Goal: Information Seeking & Learning: Compare options

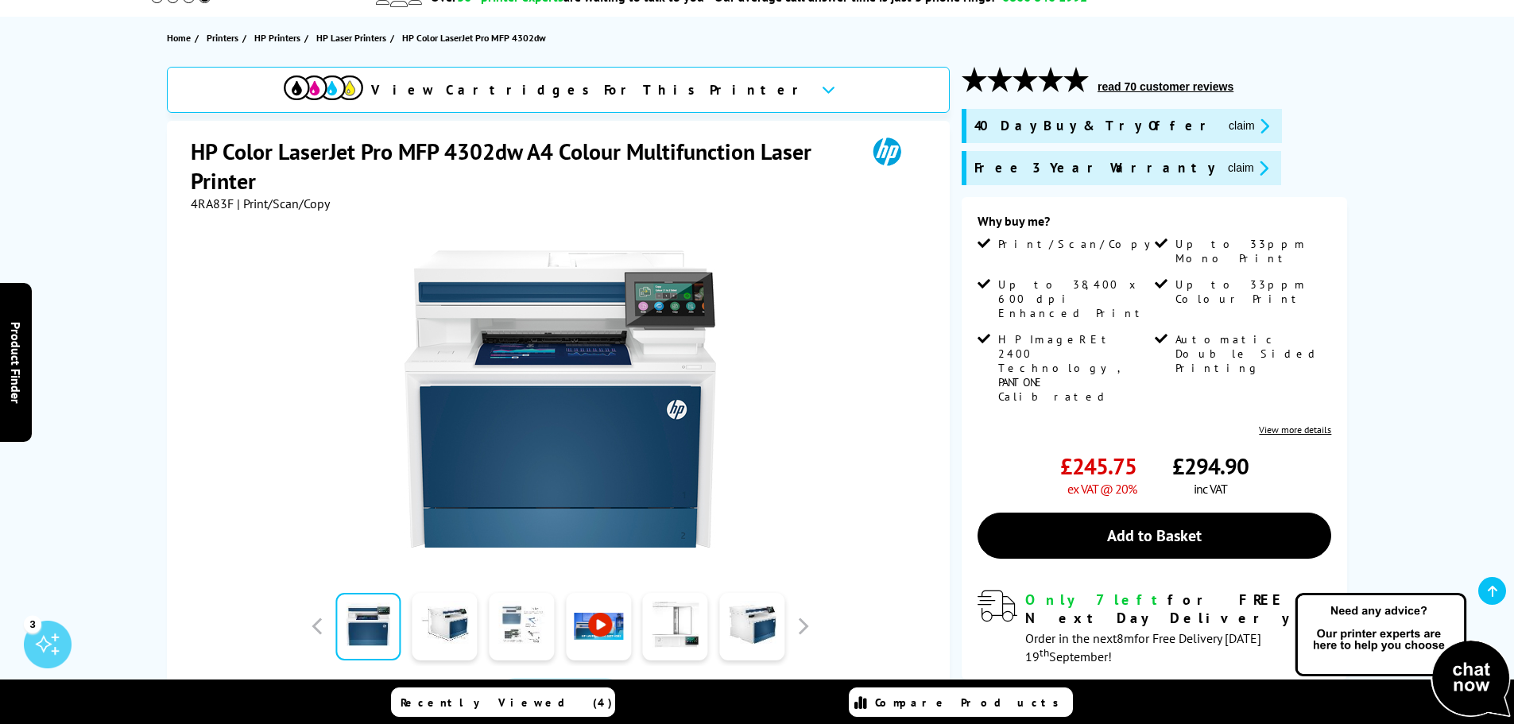
scroll to position [159, 0]
click at [803, 620] on button "button" at bounding box center [803, 626] width 24 height 24
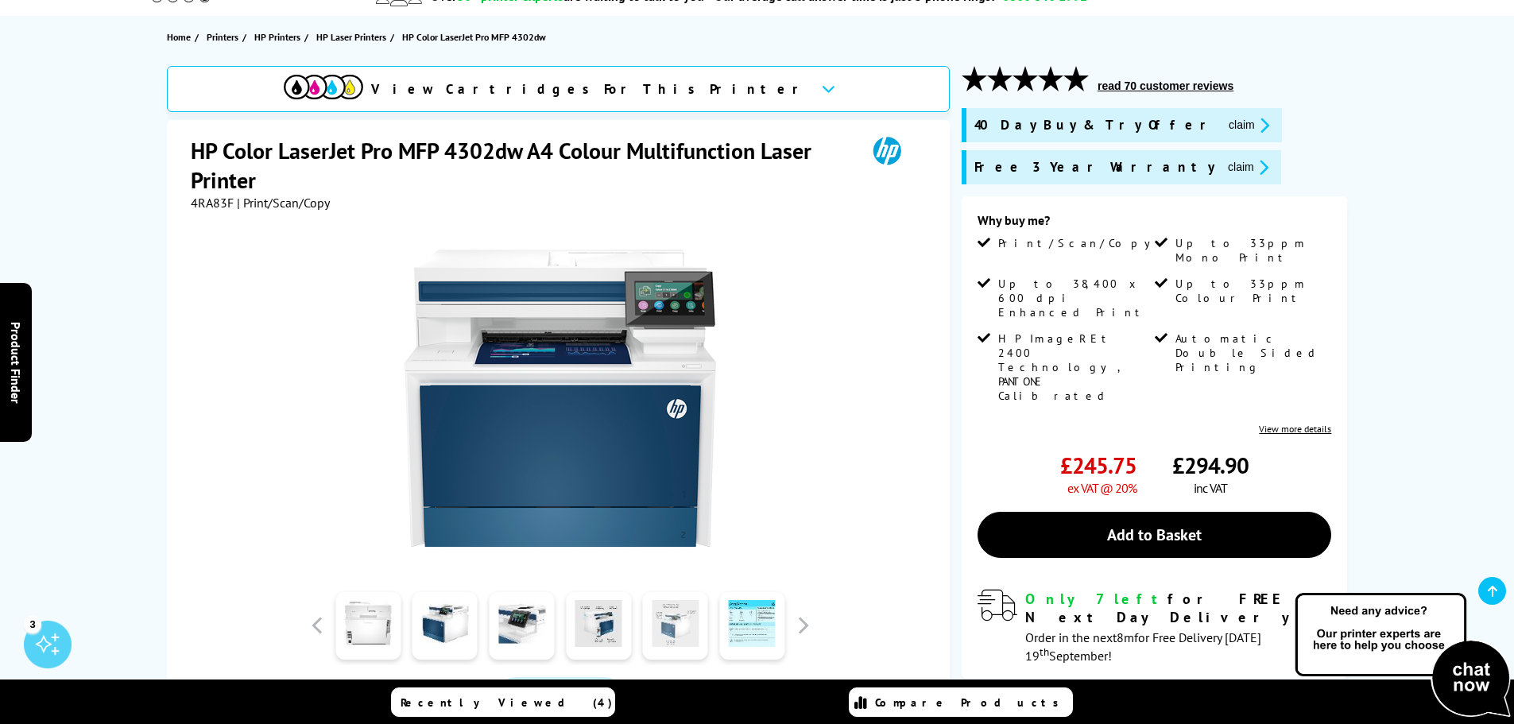
click at [661, 632] on link at bounding box center [675, 626] width 65 height 68
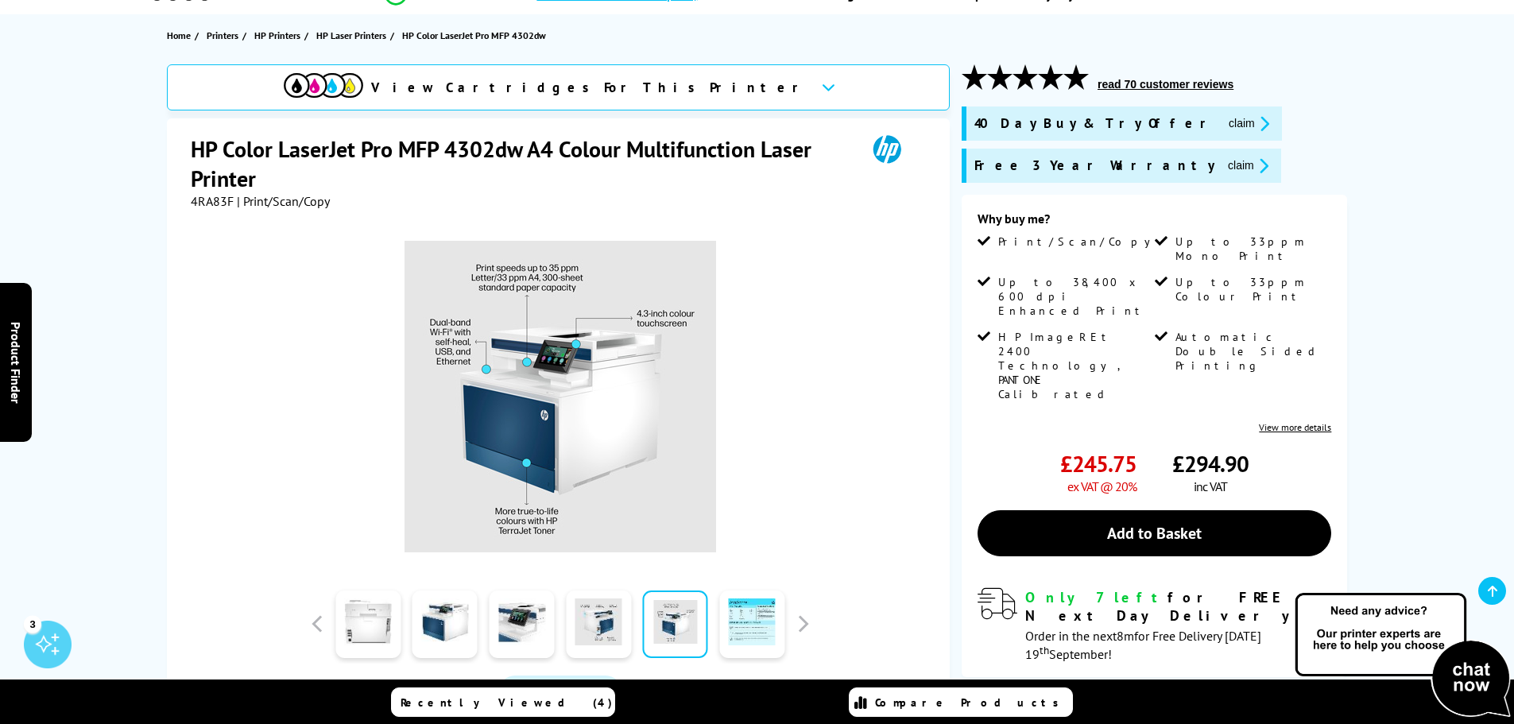
scroll to position [160, 0]
click at [807, 628] on button "button" at bounding box center [803, 625] width 24 height 24
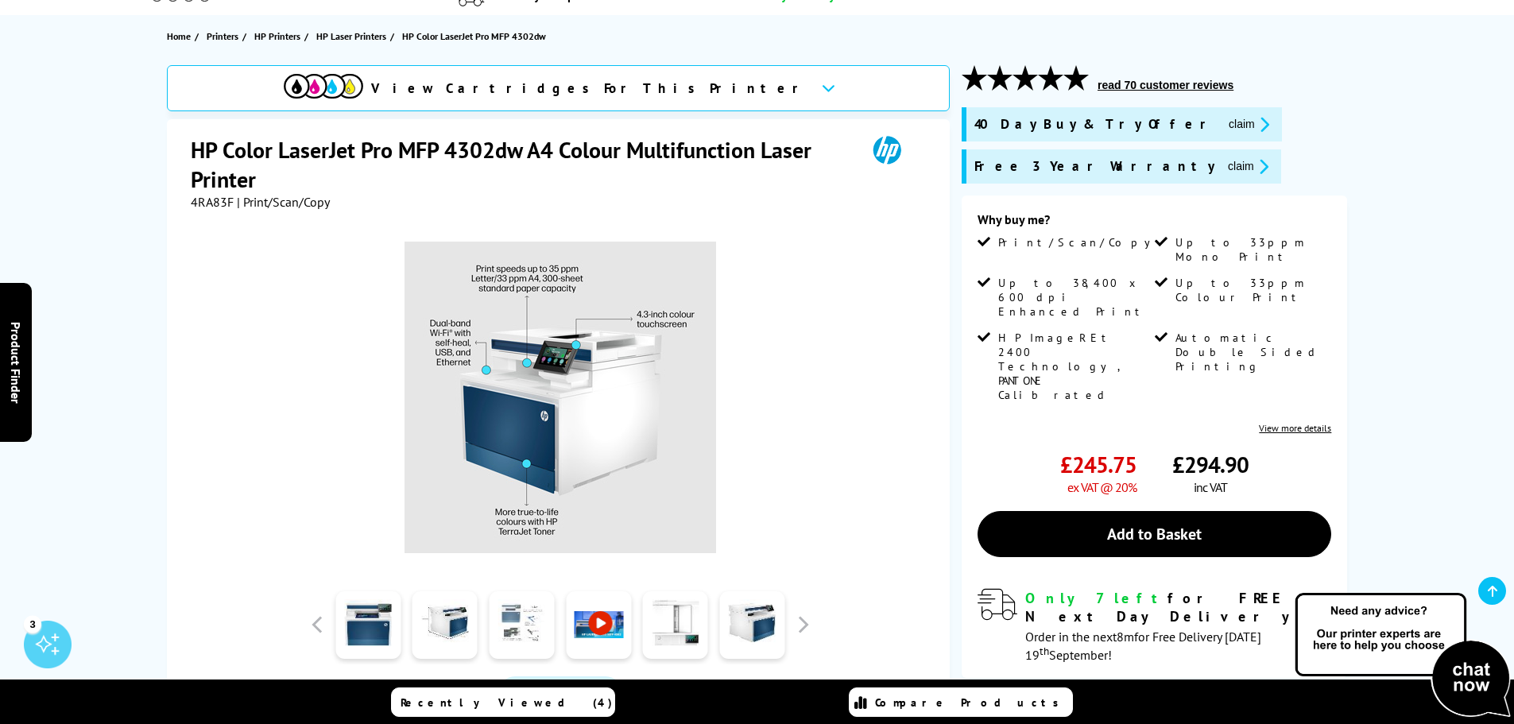
click at [508, 637] on link at bounding box center [521, 625] width 65 height 68
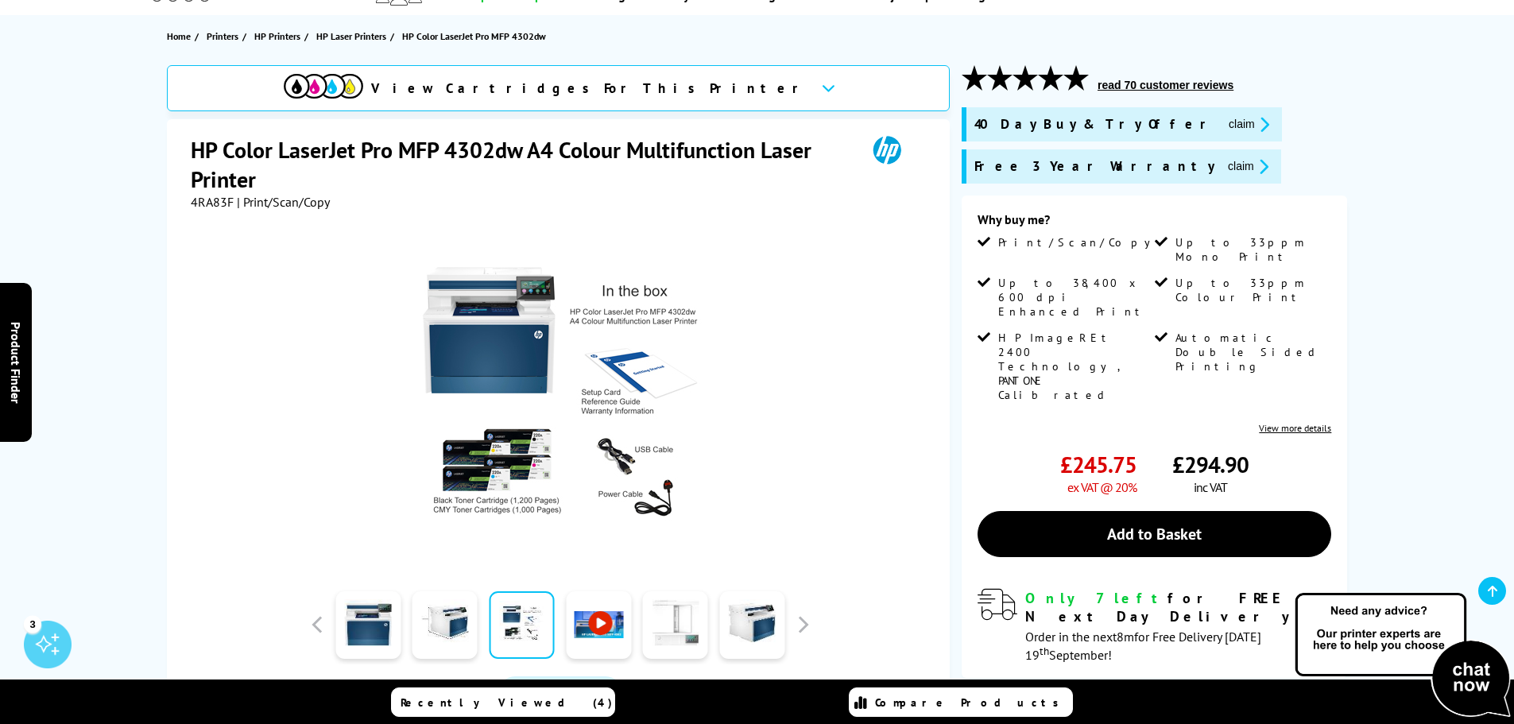
click at [692, 631] on link at bounding box center [675, 625] width 65 height 68
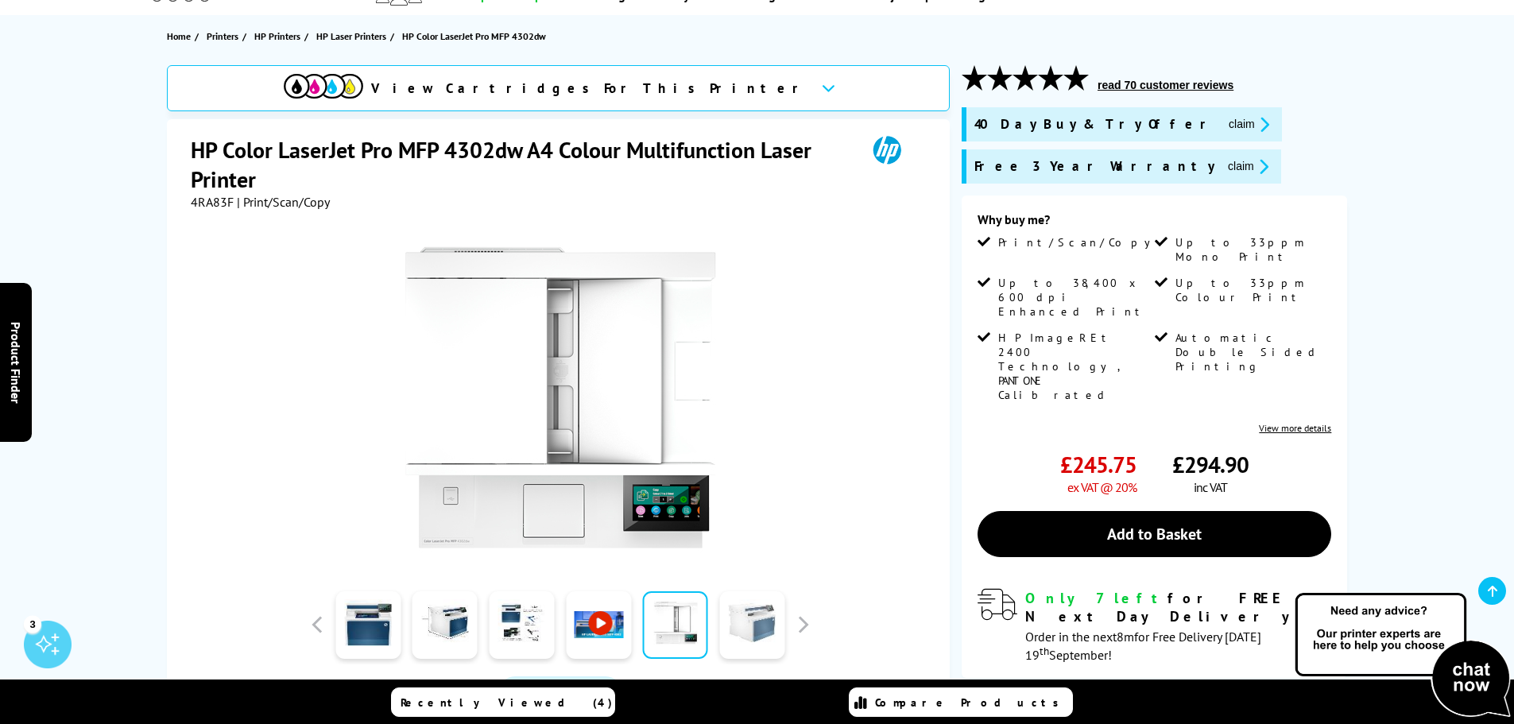
click at [759, 625] on link at bounding box center [751, 625] width 65 height 68
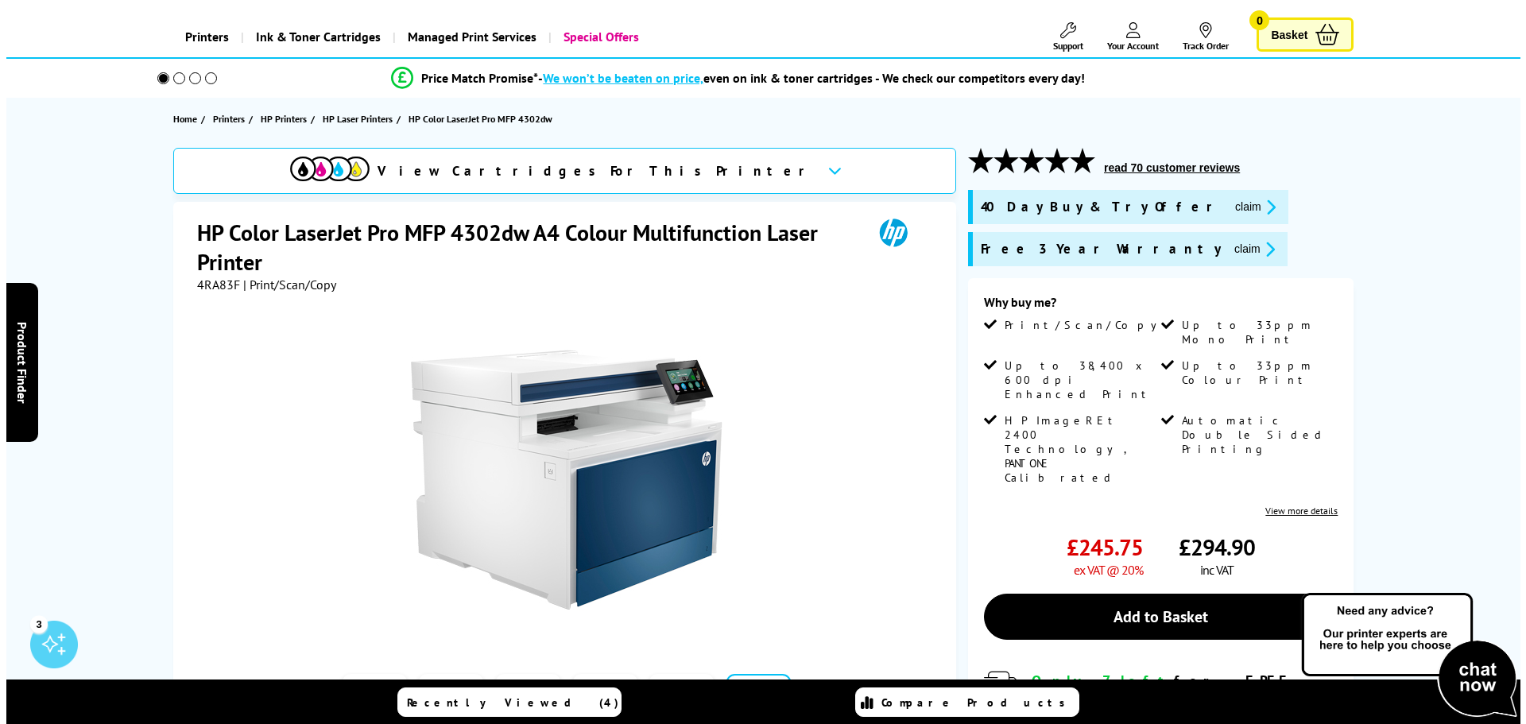
scroll to position [78, 0]
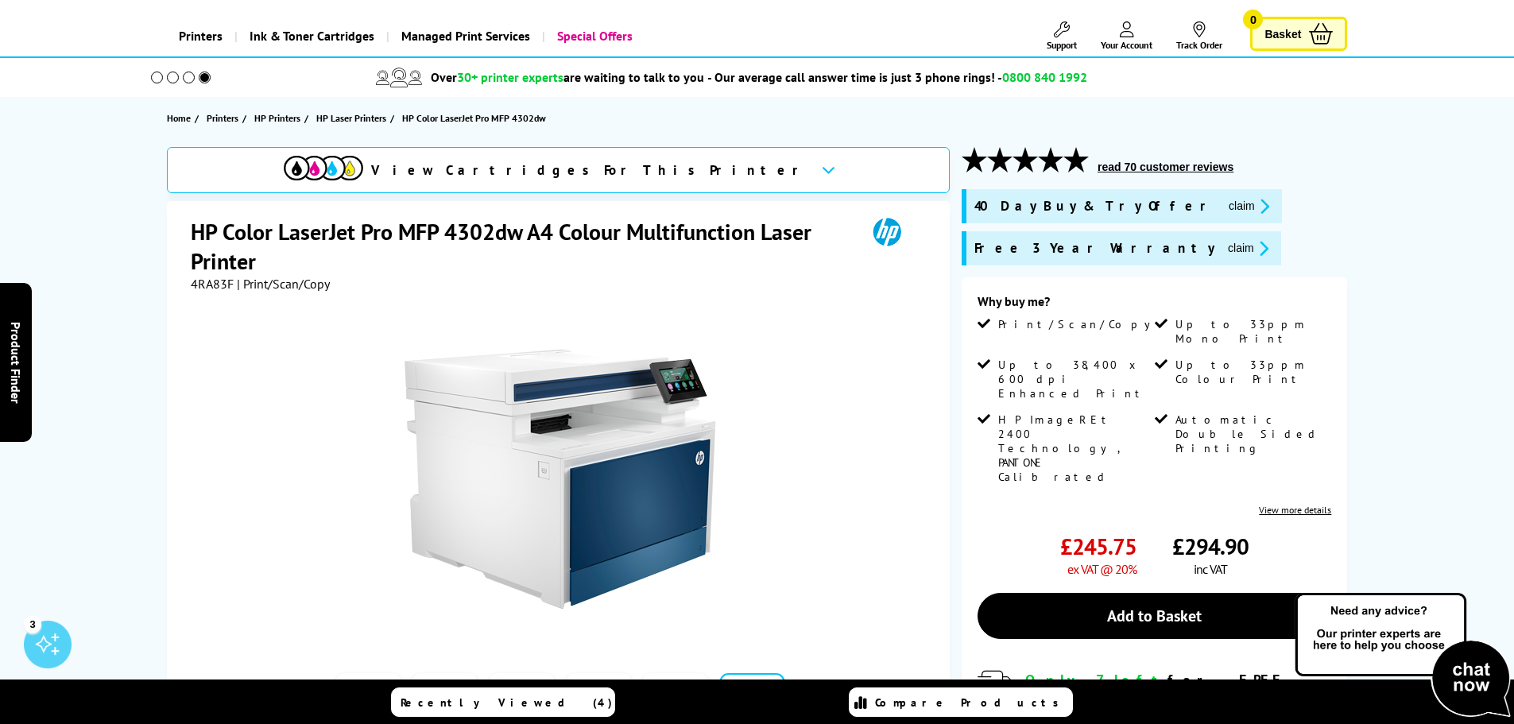
drag, startPoint x: 354, startPoint y: 250, endPoint x: 349, endPoint y: 238, distance: 12.8
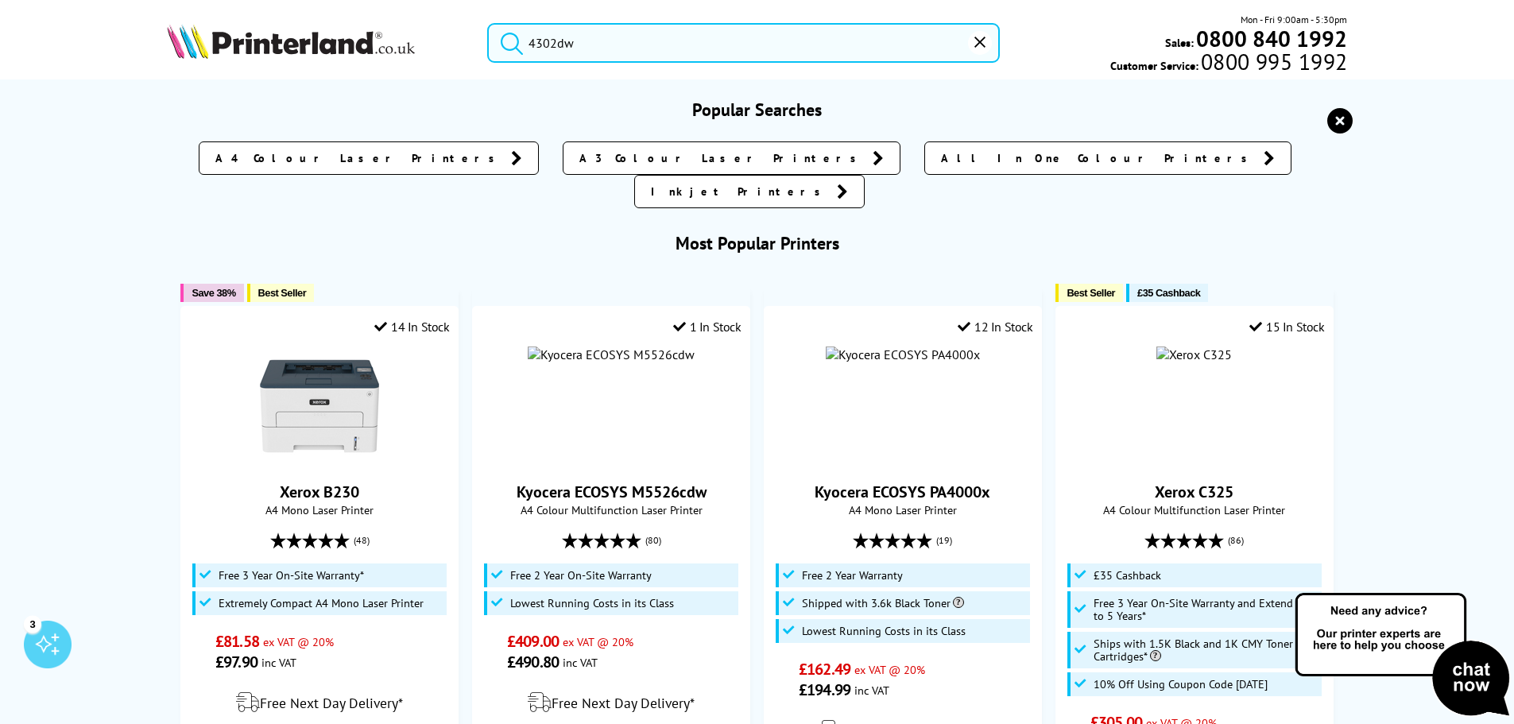
click at [562, 45] on input "4302dw" at bounding box center [743, 43] width 513 height 40
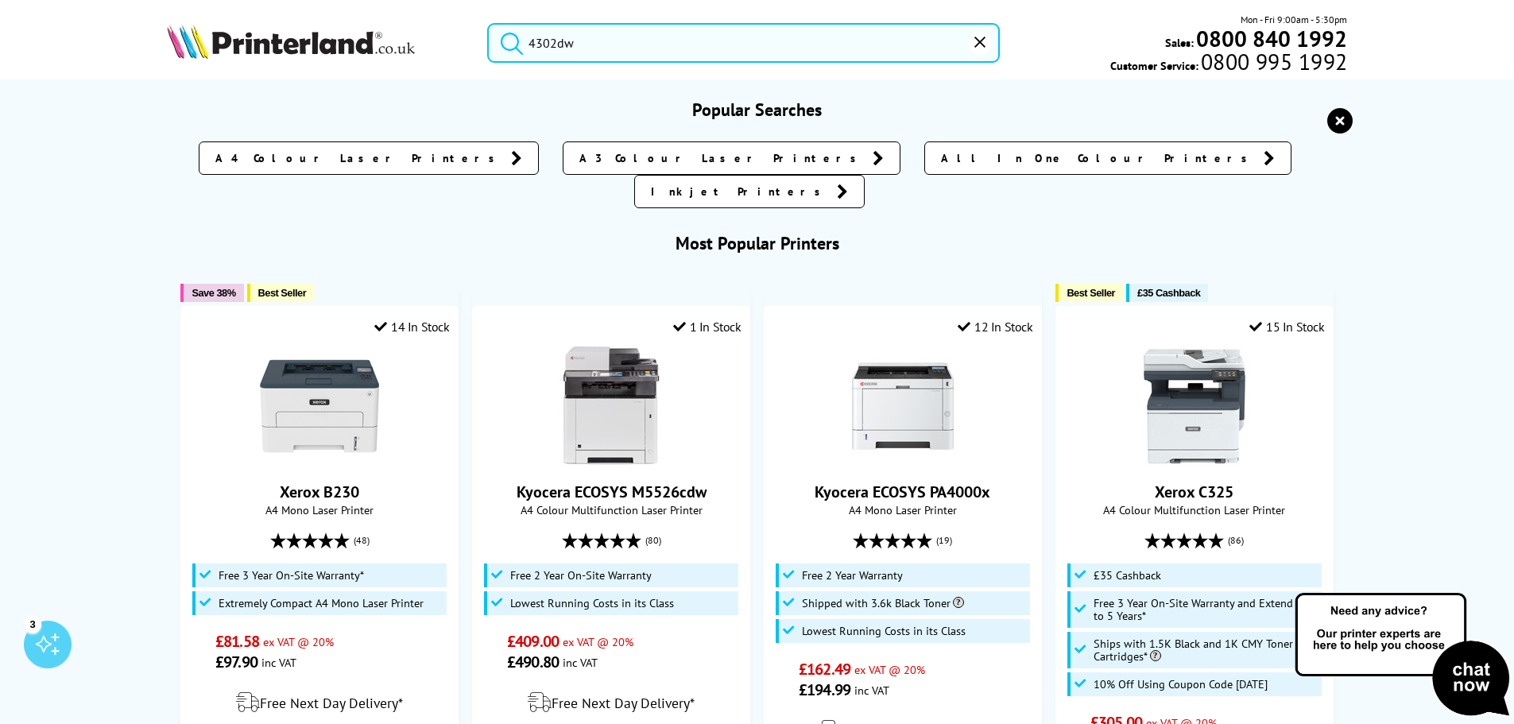
drag, startPoint x: 601, startPoint y: 47, endPoint x: 496, endPoint y: 52, distance: 105.0
click at [496, 52] on form "4302dw" at bounding box center [743, 43] width 513 height 40
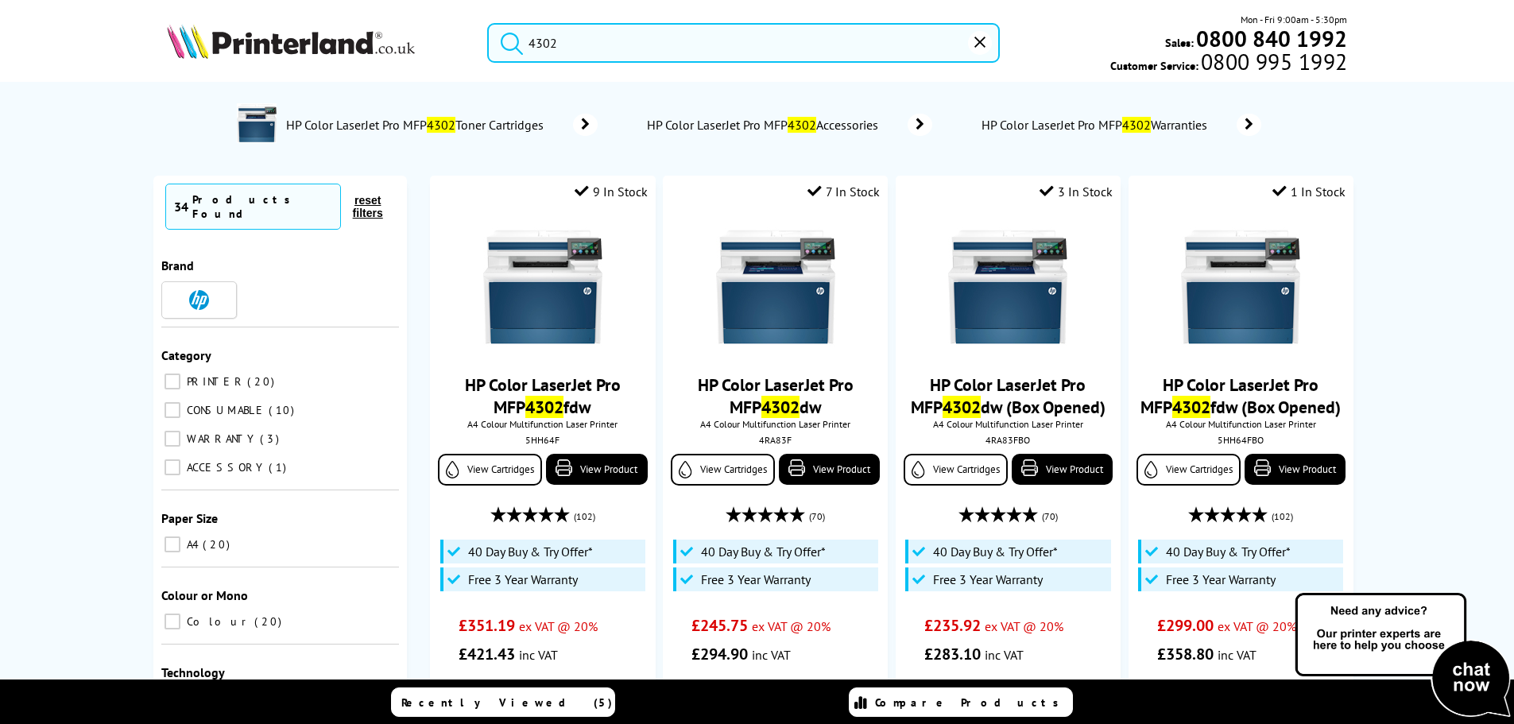
drag, startPoint x: 620, startPoint y: 44, endPoint x: 528, endPoint y: 50, distance: 92.4
click at [528, 50] on form "4302" at bounding box center [743, 43] width 513 height 40
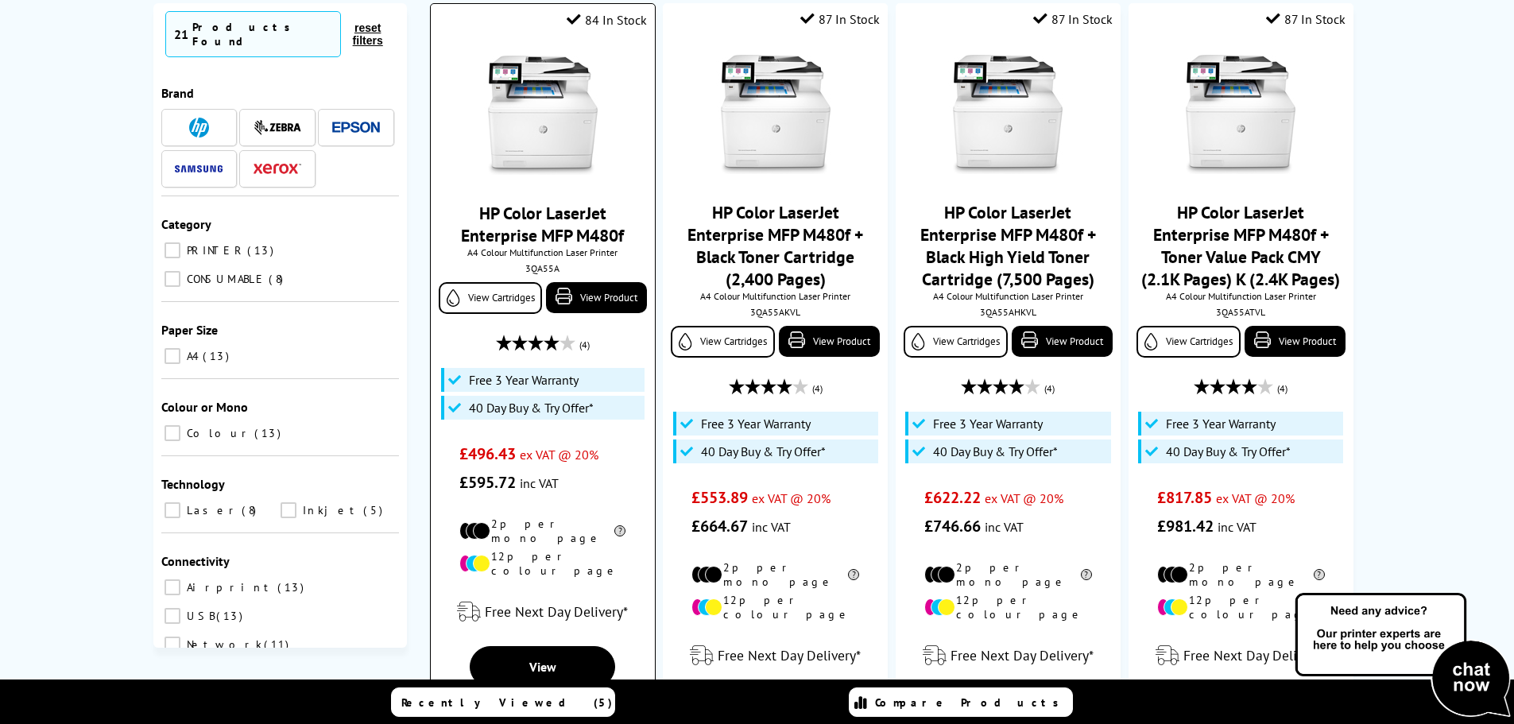
type input "480f"
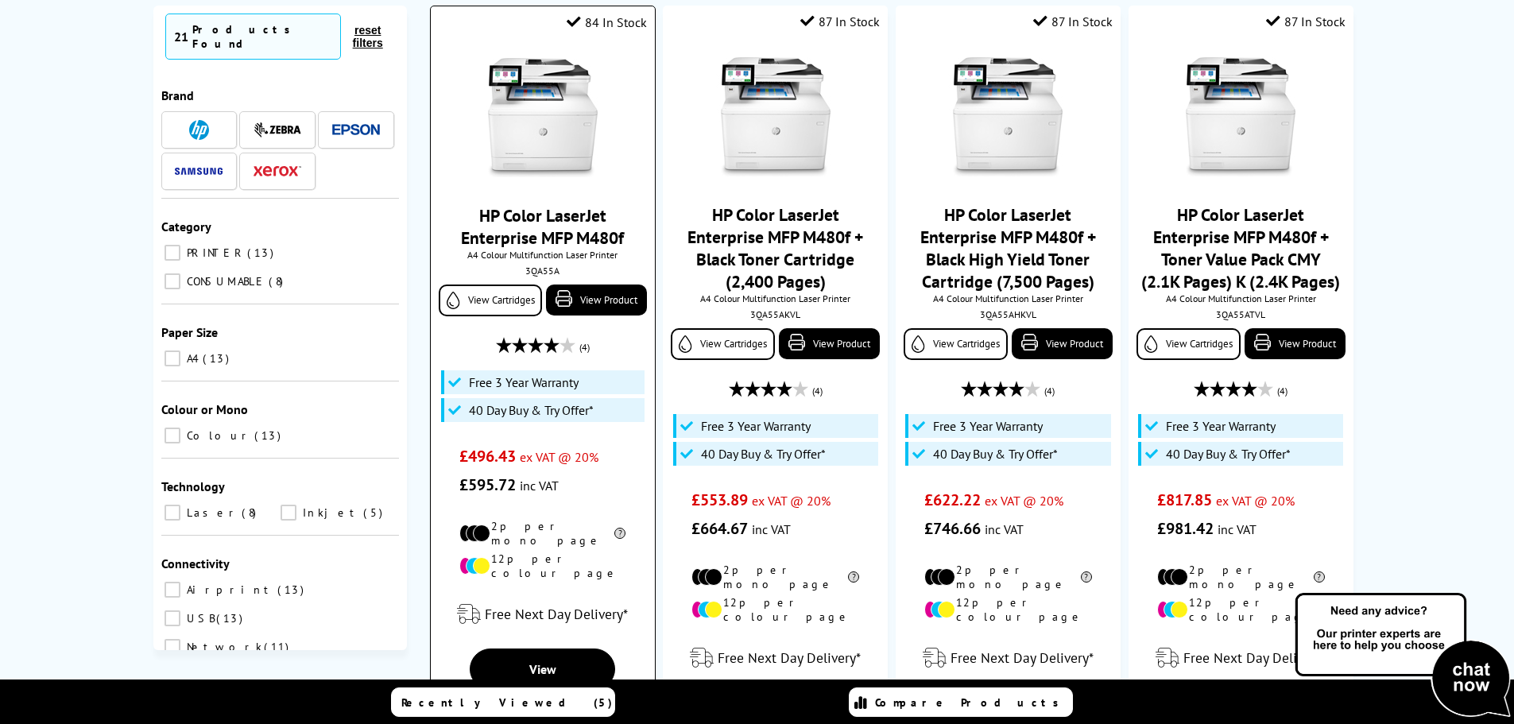
click at [558, 222] on link "HP Color LaserJet Enterprise MFP M480f" at bounding box center [542, 226] width 163 height 45
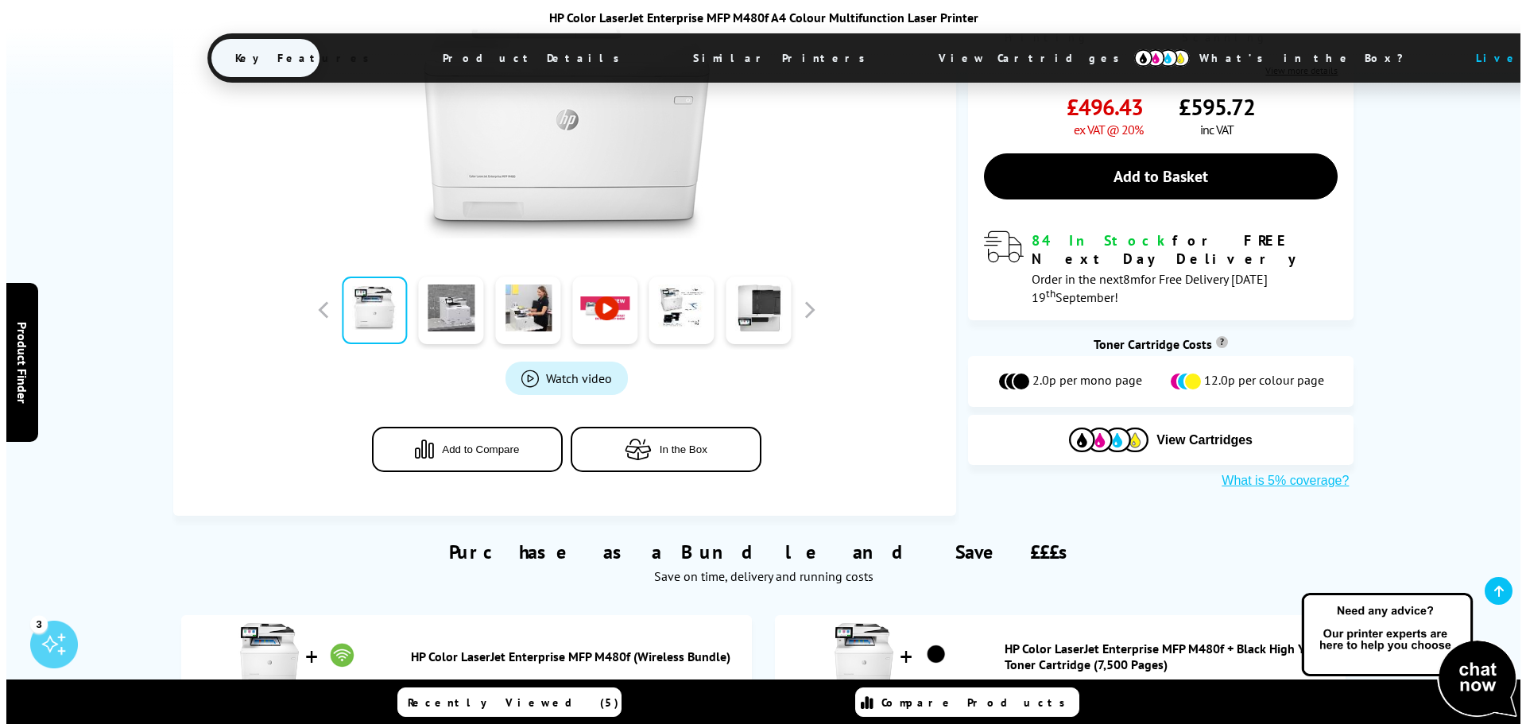
scroll to position [476, 0]
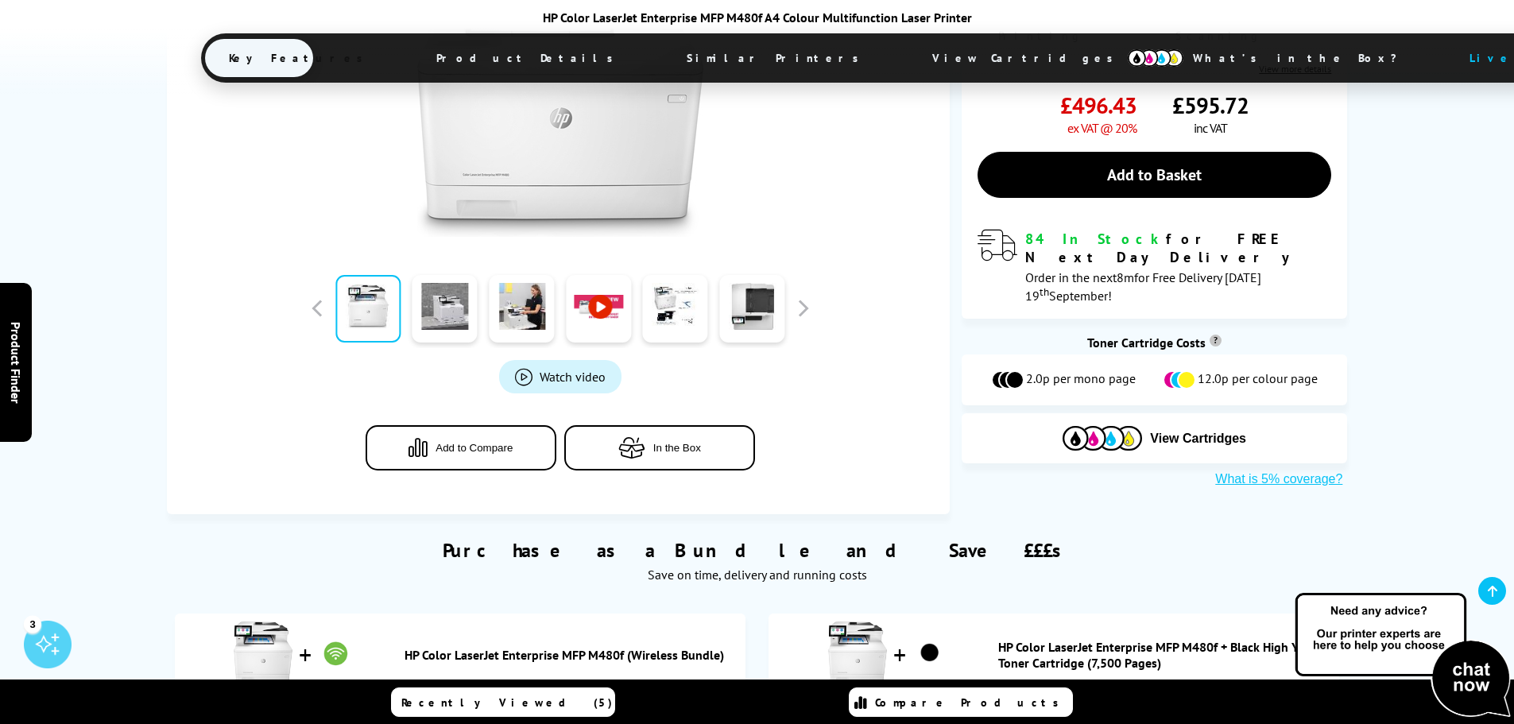
click at [416, 450] on icon "button" at bounding box center [418, 447] width 19 height 21
click at [955, 704] on span "Compare Products (2)" at bounding box center [971, 702] width 202 height 29
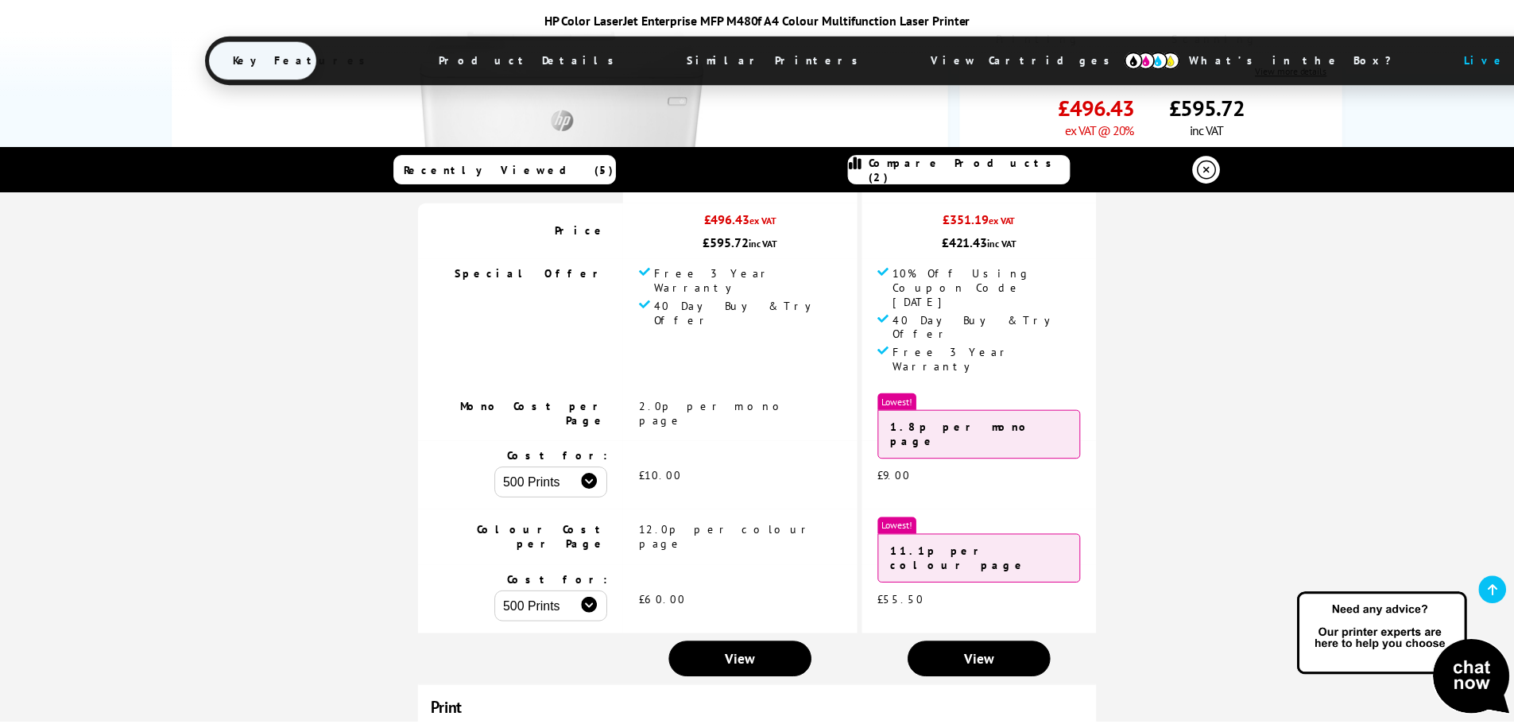
scroll to position [0, 0]
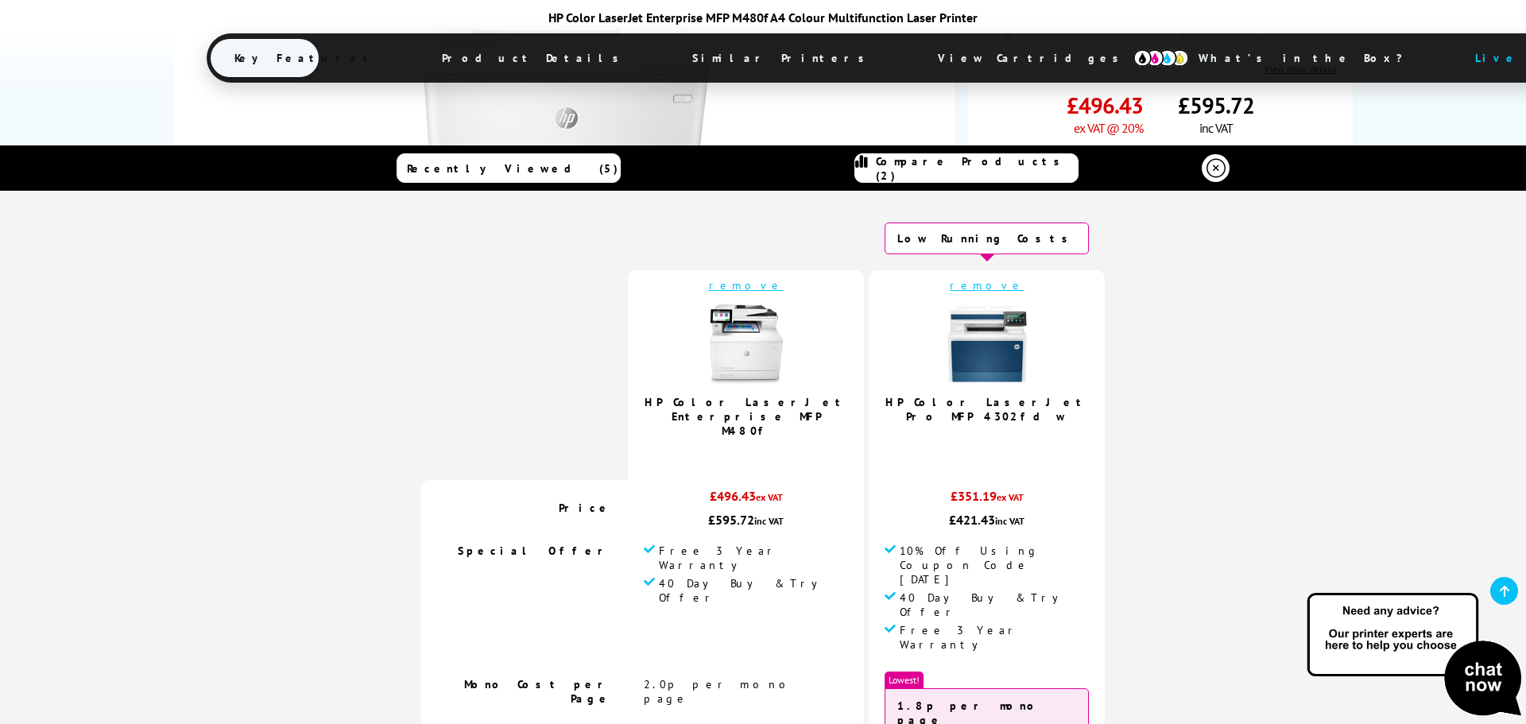
drag, startPoint x: 933, startPoint y: 174, endPoint x: 948, endPoint y: 211, distance: 40.0
click at [933, 174] on span "Compare Products (2)" at bounding box center [977, 168] width 202 height 29
click at [1207, 168] on icon at bounding box center [1216, 168] width 19 height 19
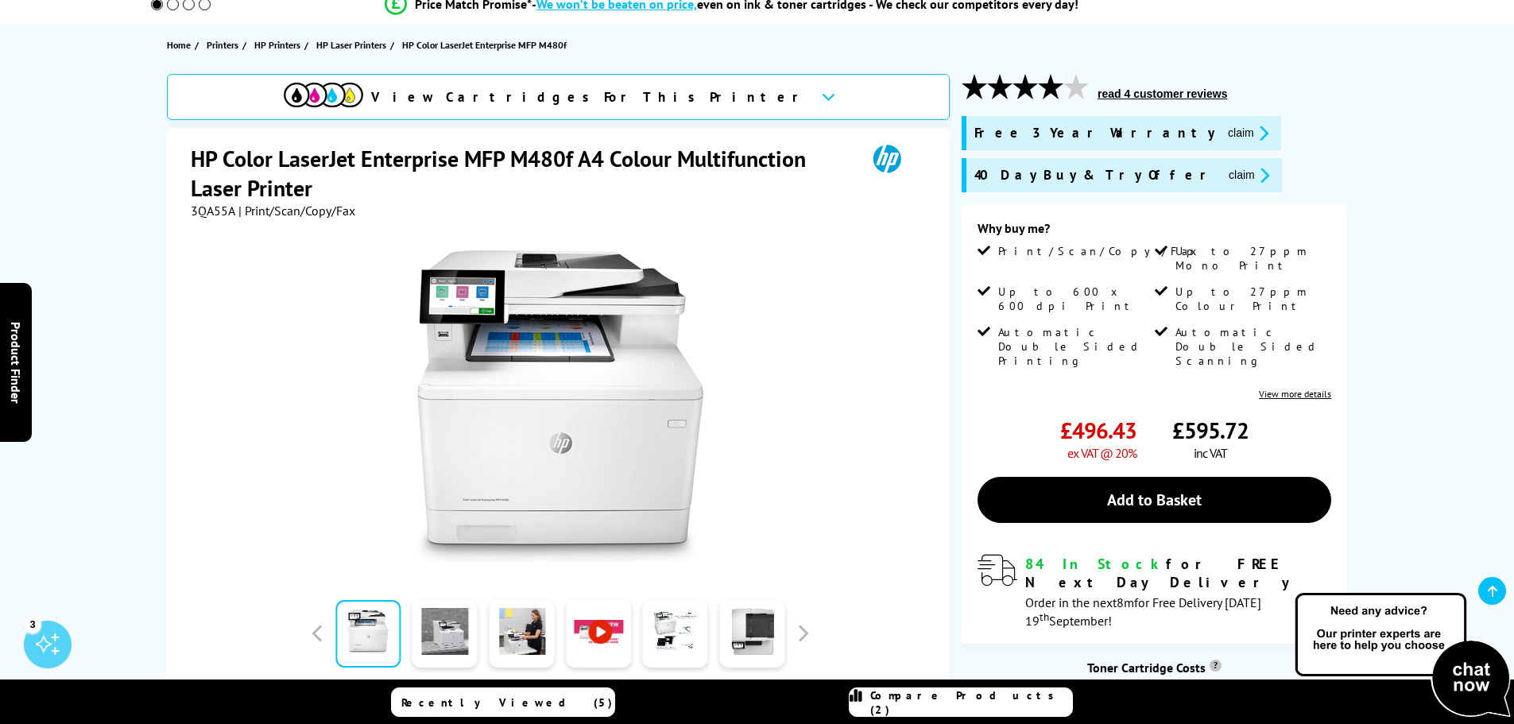
scroll to position [153, 0]
